Goal: Find specific page/section: Find specific page/section

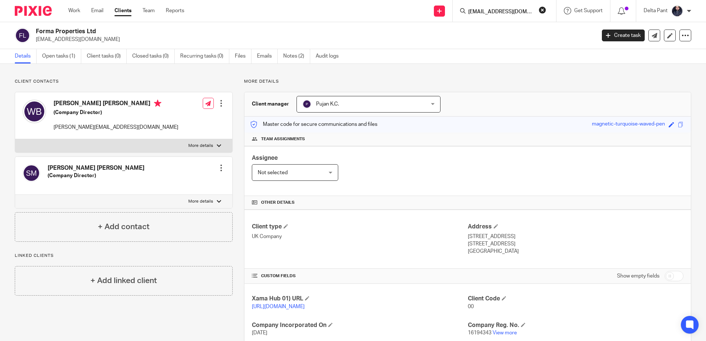
scroll to position [0, 1]
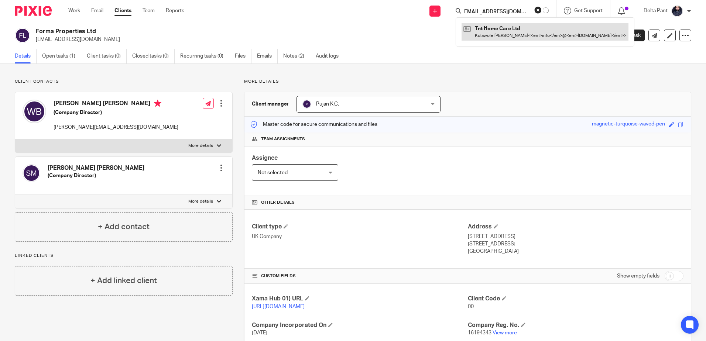
type input "[EMAIL_ADDRESS][DOMAIN_NAME]"
click at [482, 29] on link at bounding box center [545, 31] width 167 height 17
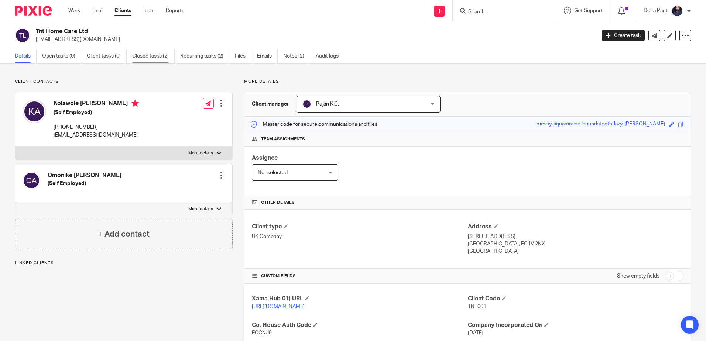
click at [140, 53] on link "Closed tasks (2)" at bounding box center [153, 56] width 42 height 14
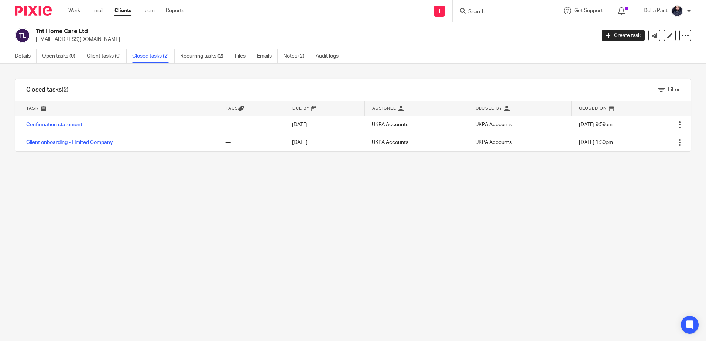
click at [488, 13] on input "Search" at bounding box center [501, 12] width 66 height 7
paste input "[EMAIL_ADDRESS][DOMAIN_NAME]"
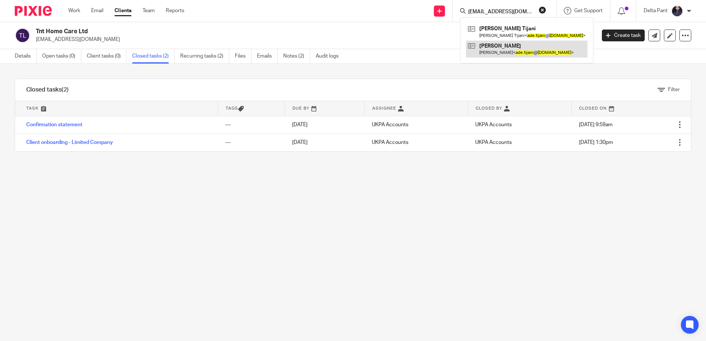
type input "[EMAIL_ADDRESS][DOMAIN_NAME]"
click at [497, 44] on link at bounding box center [527, 49] width 122 height 17
